Goal: Information Seeking & Learning: Learn about a topic

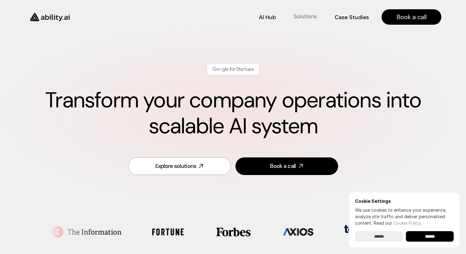
click at [308, 15] on p "Solutions" at bounding box center [304, 17] width 23 height 8
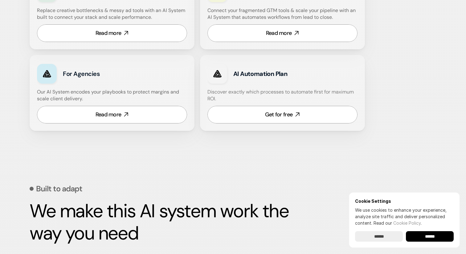
scroll to position [426, 0]
click at [79, 114] on link "Read more" at bounding box center [112, 114] width 150 height 18
click at [101, 34] on div "Read more" at bounding box center [109, 33] width 26 height 8
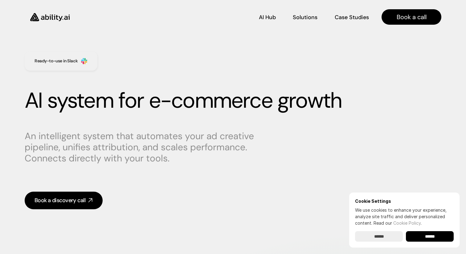
click at [47, 18] on img at bounding box center [50, 16] width 51 height 19
